Goal: Navigation & Orientation: Find specific page/section

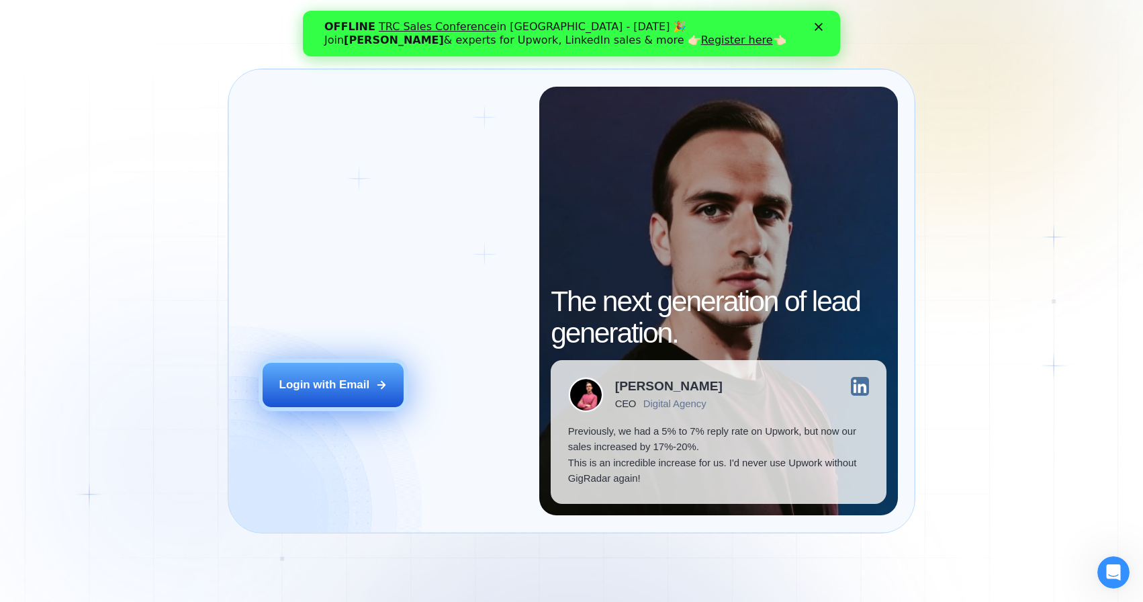
click at [354, 382] on div "Login with Email" at bounding box center [324, 384] width 91 height 15
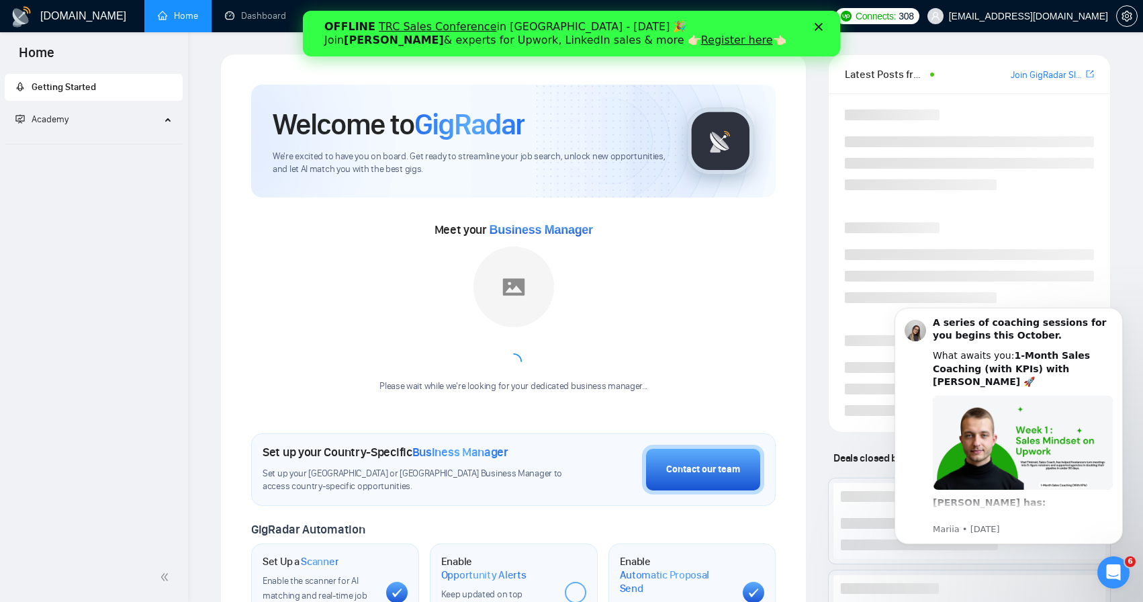
click at [816, 28] on icon "Close" at bounding box center [819, 27] width 8 height 8
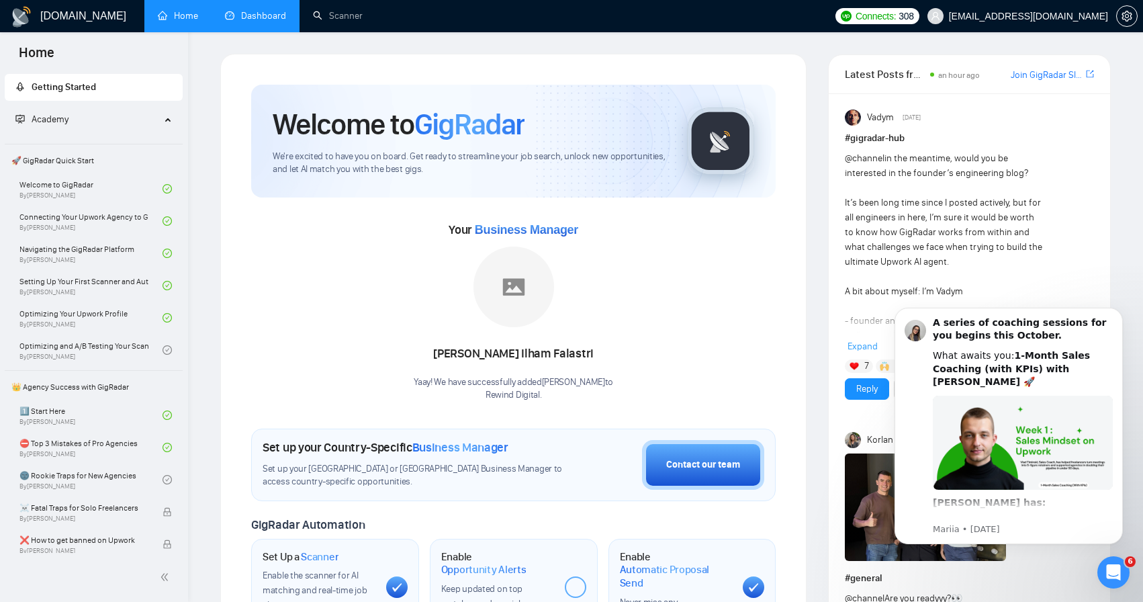
click at [252, 15] on link "Dashboard" at bounding box center [255, 15] width 61 height 11
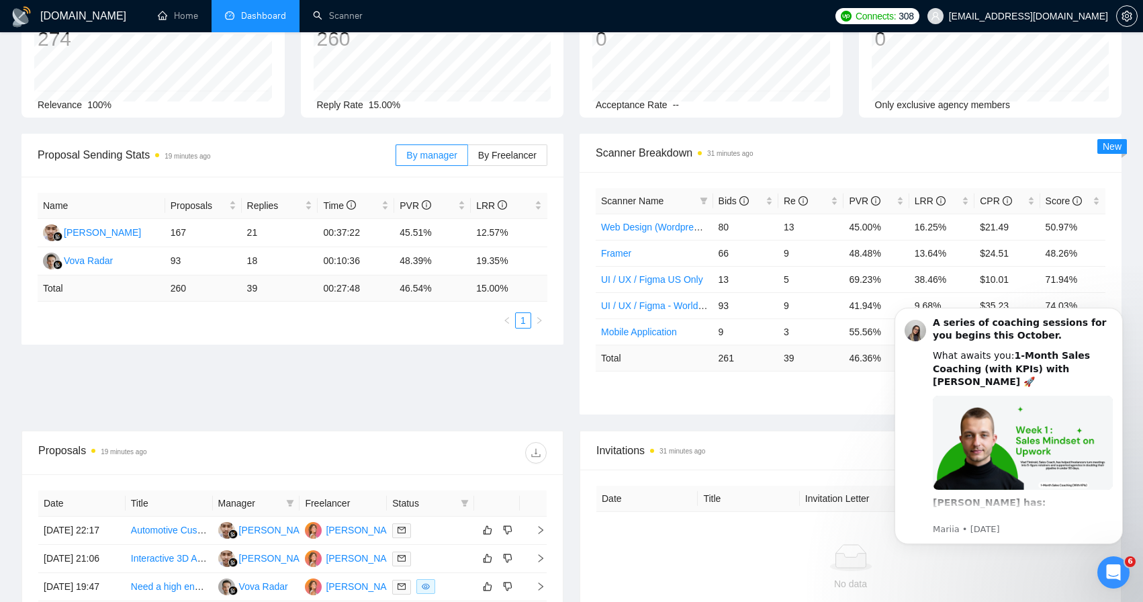
scroll to position [105, 0]
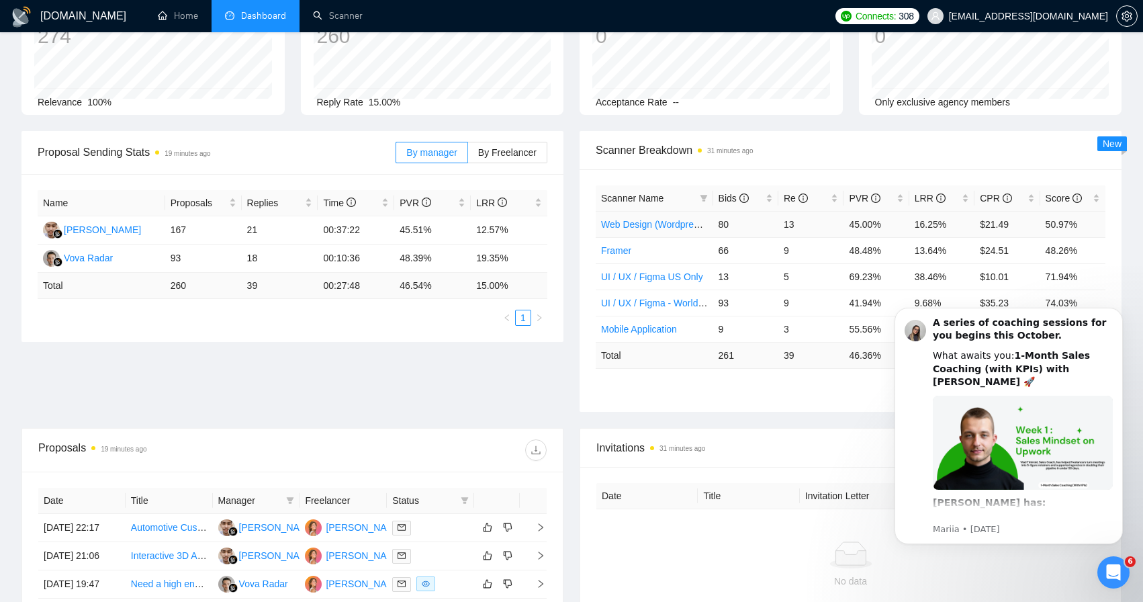
click at [759, 228] on td "80" at bounding box center [745, 224] width 65 height 26
click at [686, 223] on link "Web Design (Wordpress | Framer)" at bounding box center [672, 224] width 143 height 11
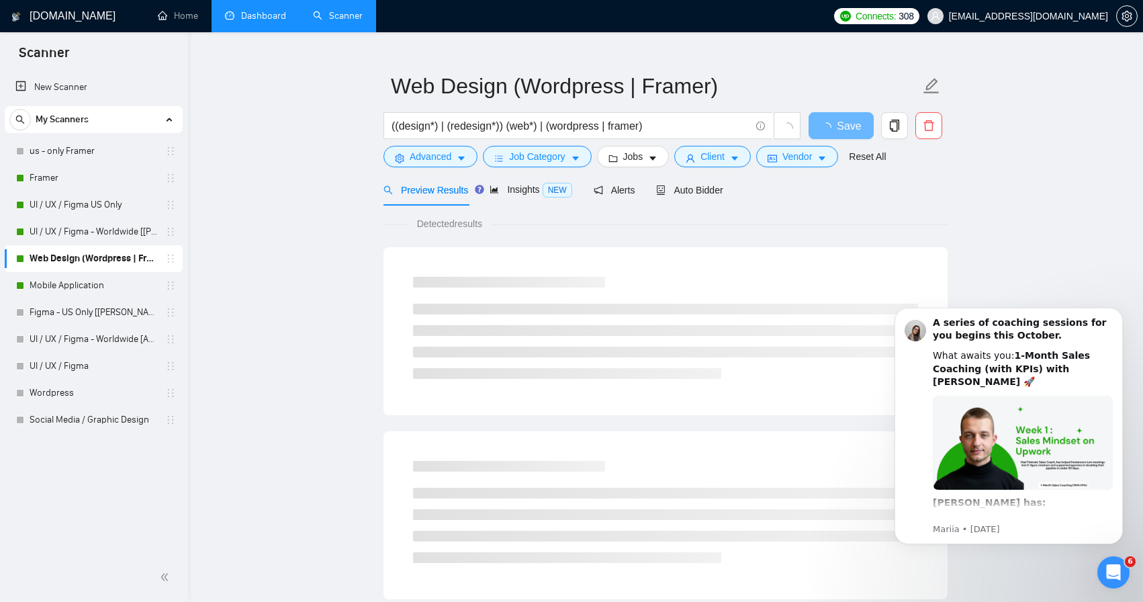
scroll to position [23, 0]
